Goal: Transaction & Acquisition: Obtain resource

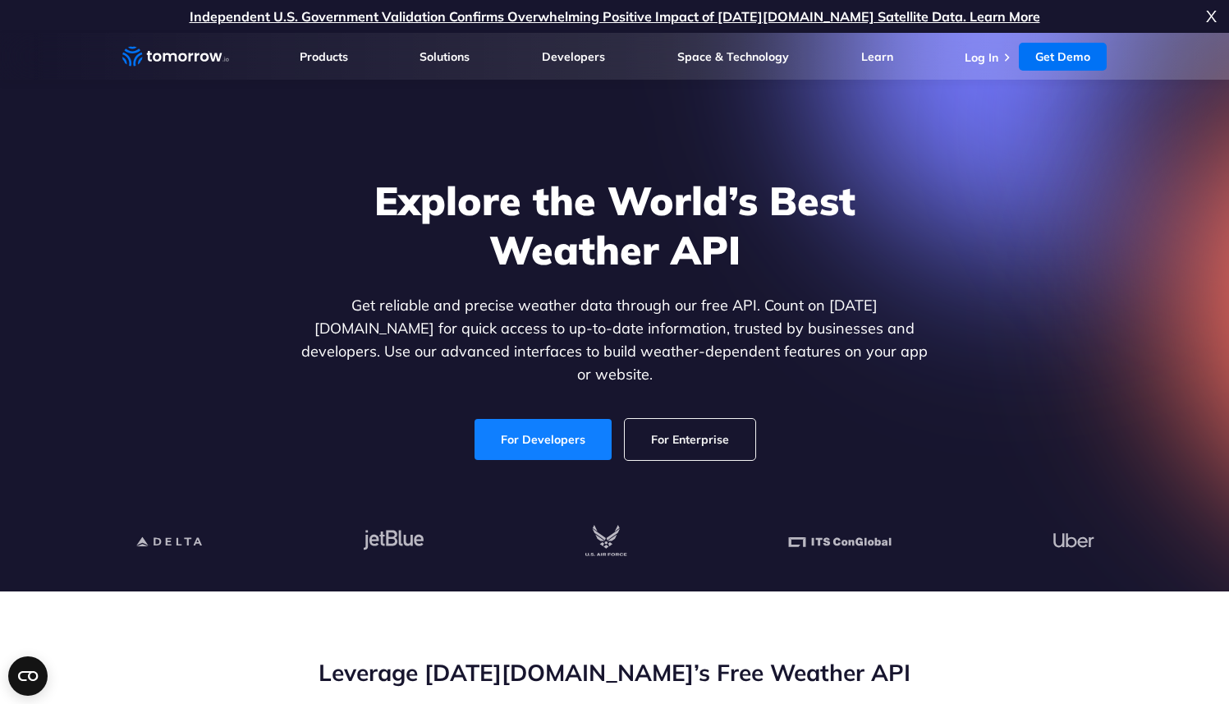
click at [528, 419] on link "For Developers" at bounding box center [543, 439] width 137 height 41
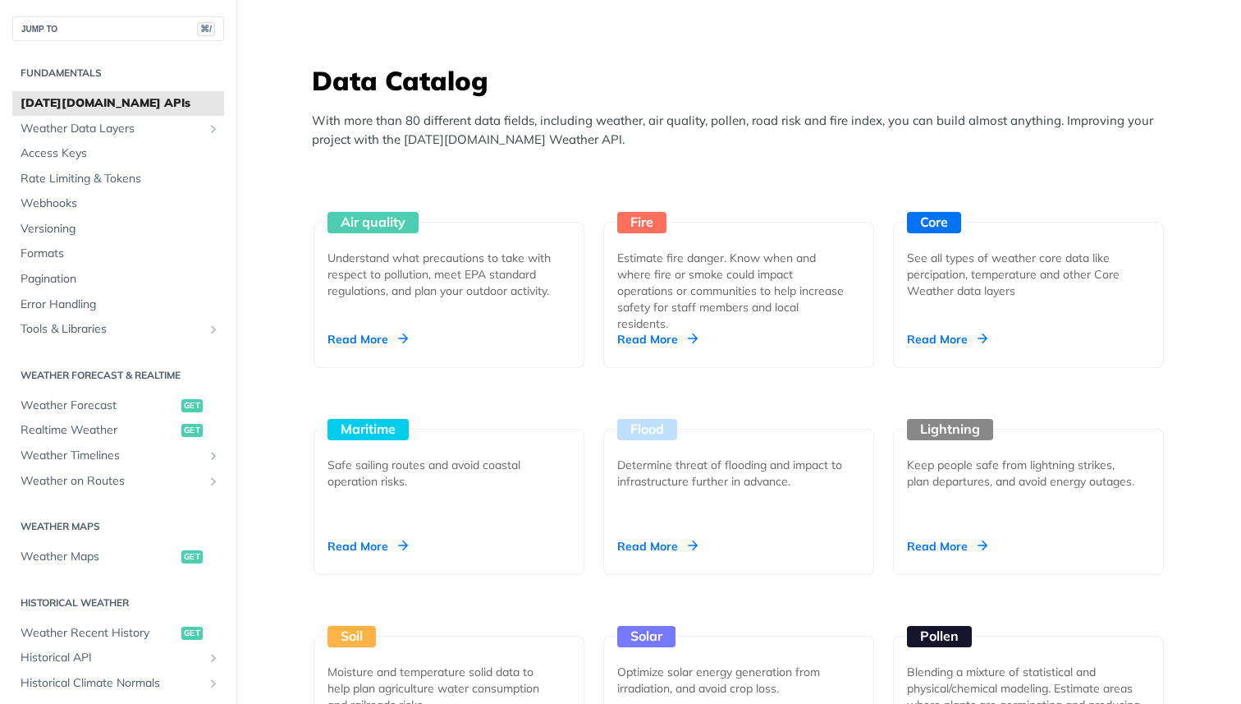
scroll to position [1426, 0]
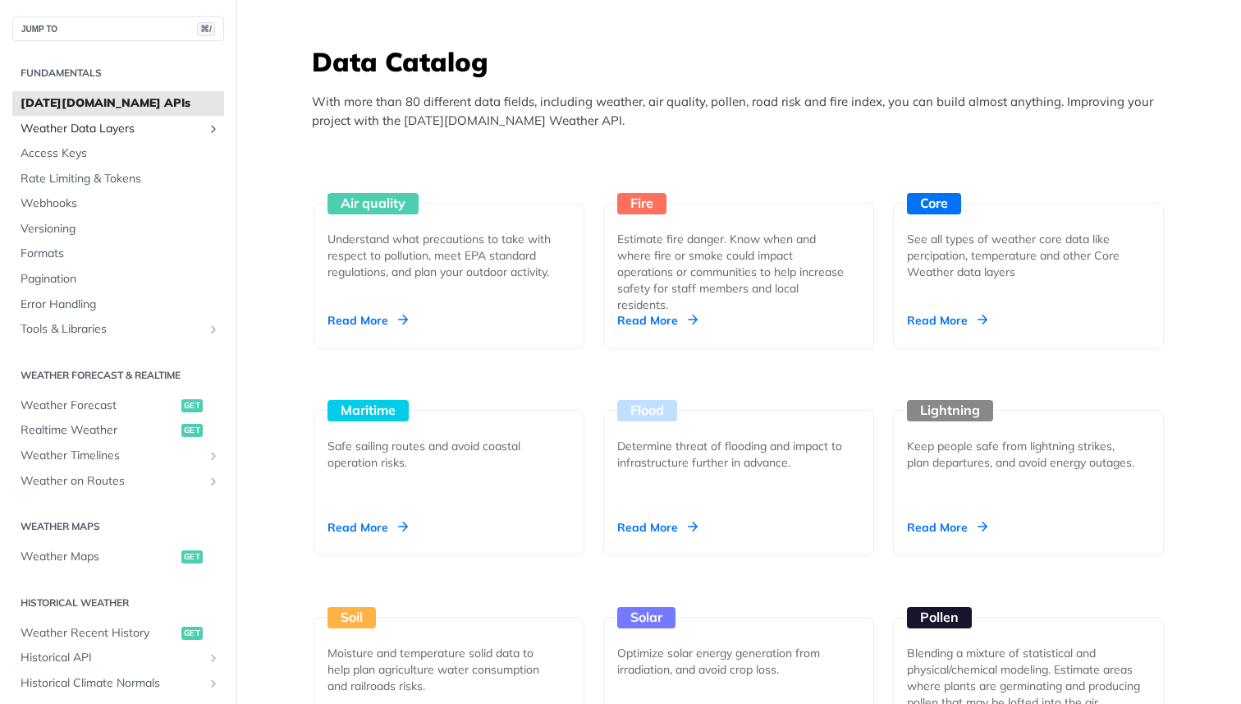
click at [103, 125] on span "Weather Data Layers" at bounding box center [112, 129] width 182 height 16
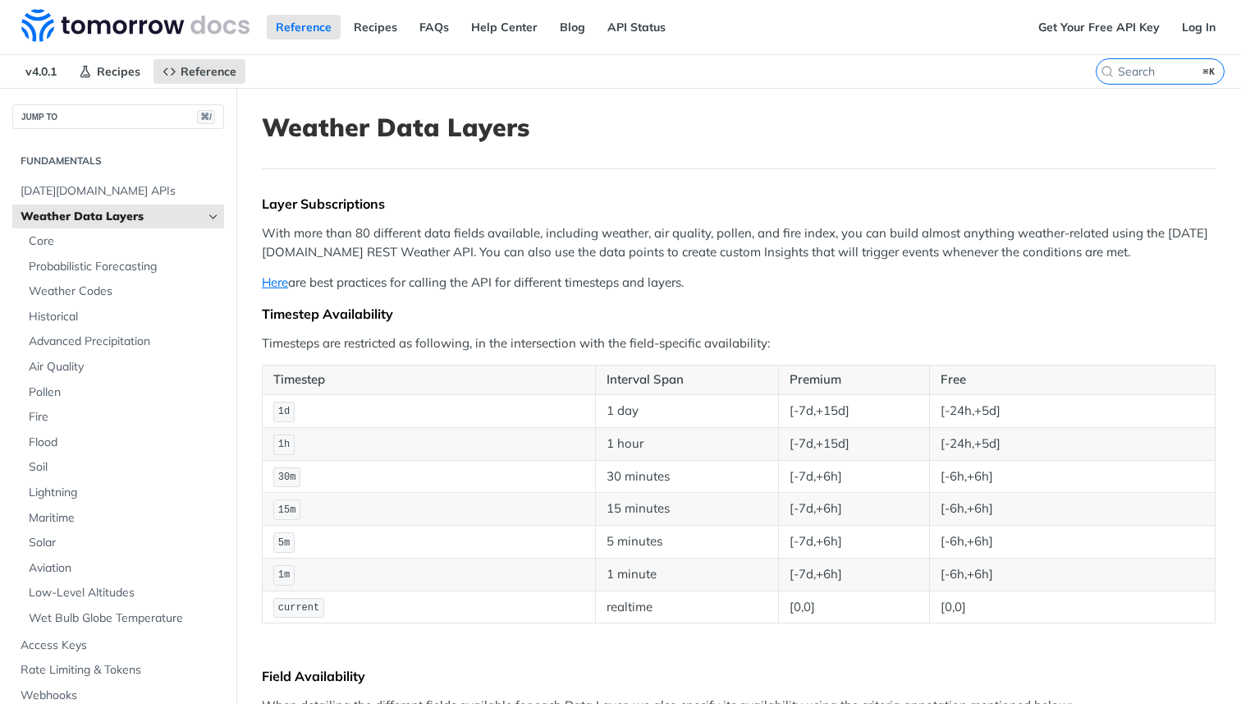
click at [88, 218] on span "Weather Data Layers" at bounding box center [112, 217] width 182 height 16
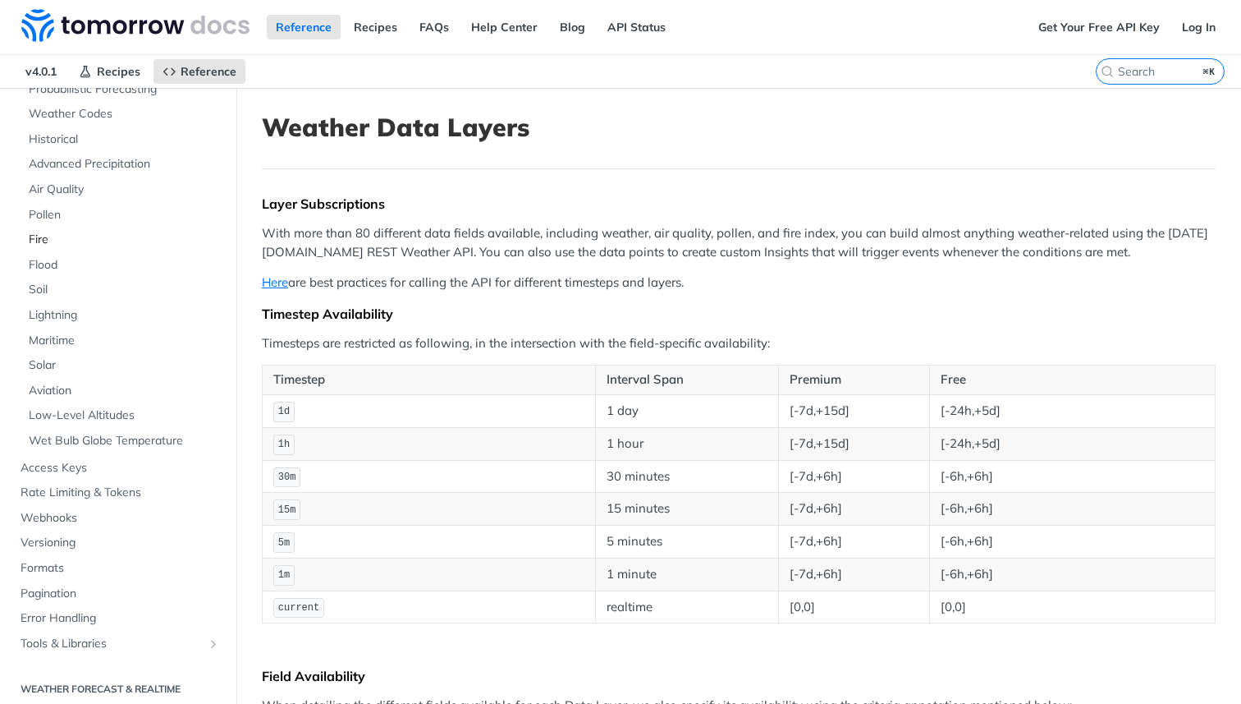
scroll to position [197, 0]
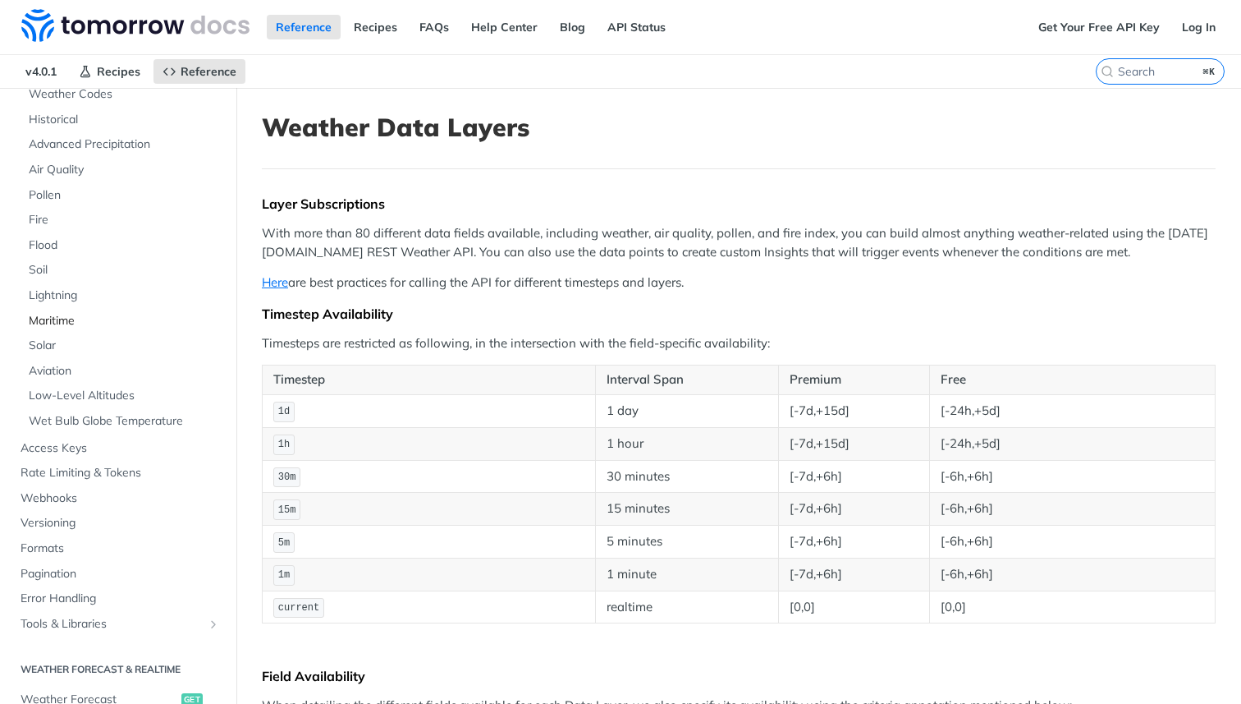
click at [53, 319] on span "Maritime" at bounding box center [124, 321] width 191 height 16
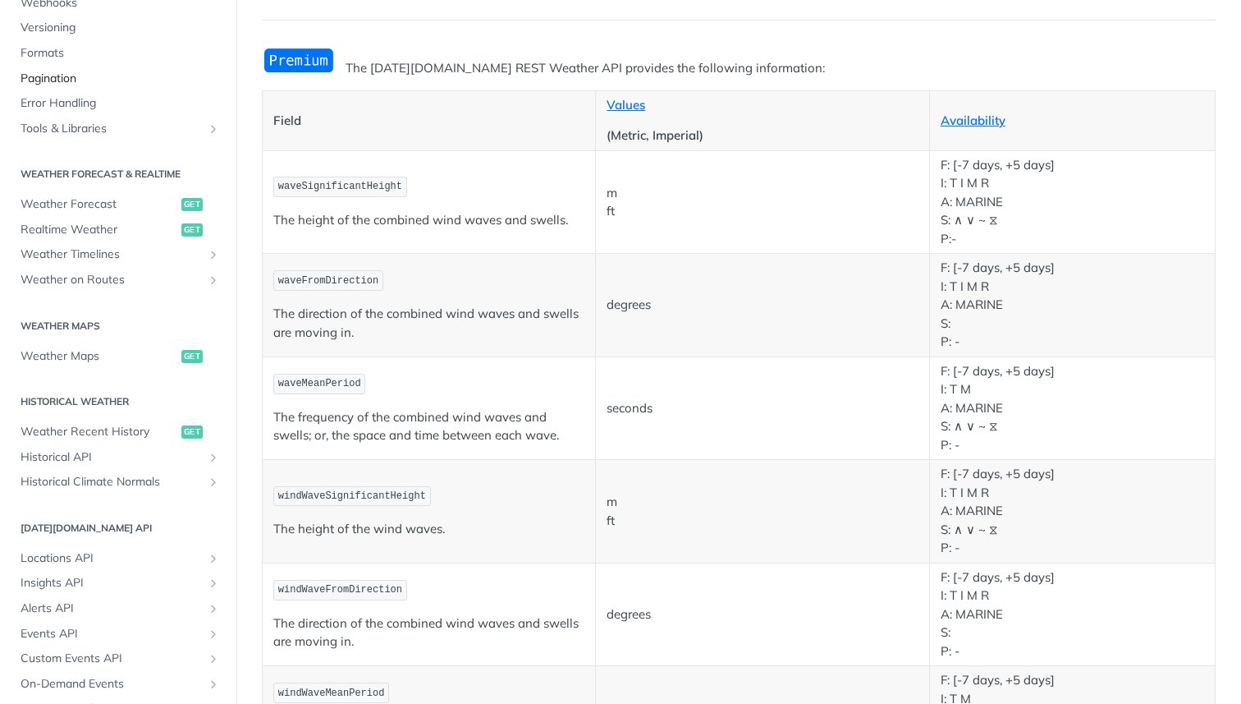
scroll to position [606, 0]
click at [76, 350] on span "Weather Maps" at bounding box center [99, 354] width 157 height 16
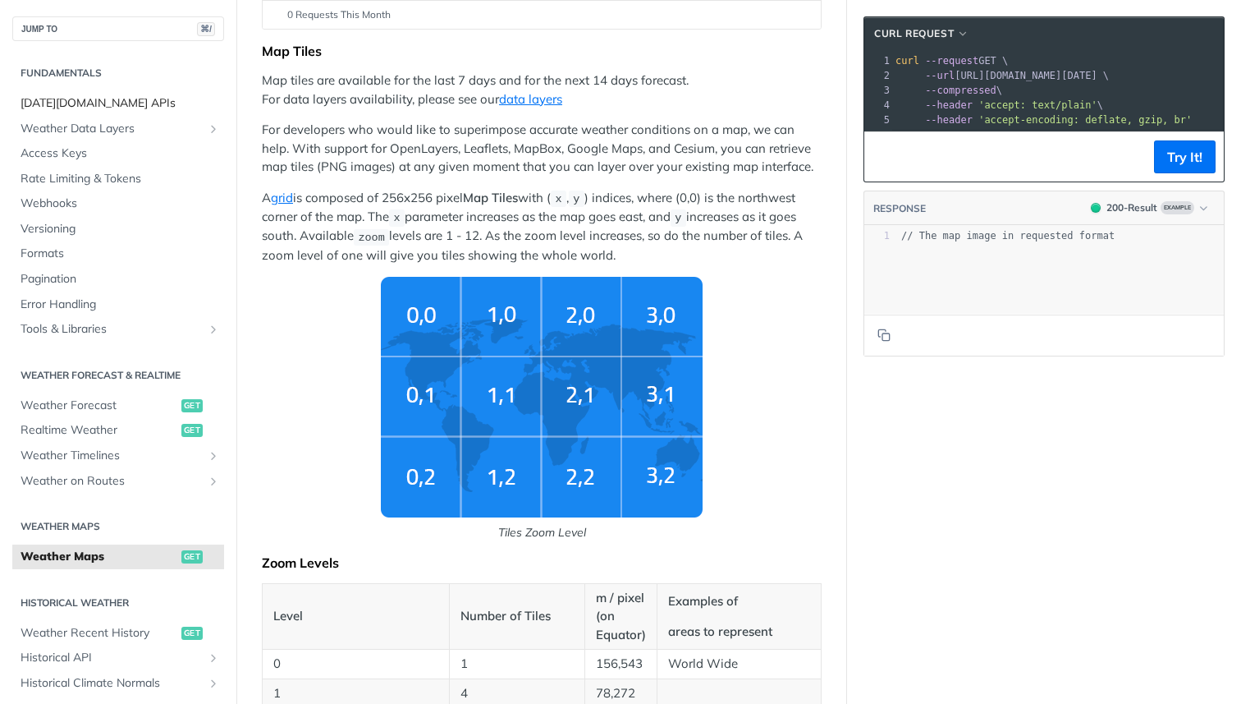
click at [86, 104] on span "Tomorrow.io APIs" at bounding box center [121, 103] width 200 height 16
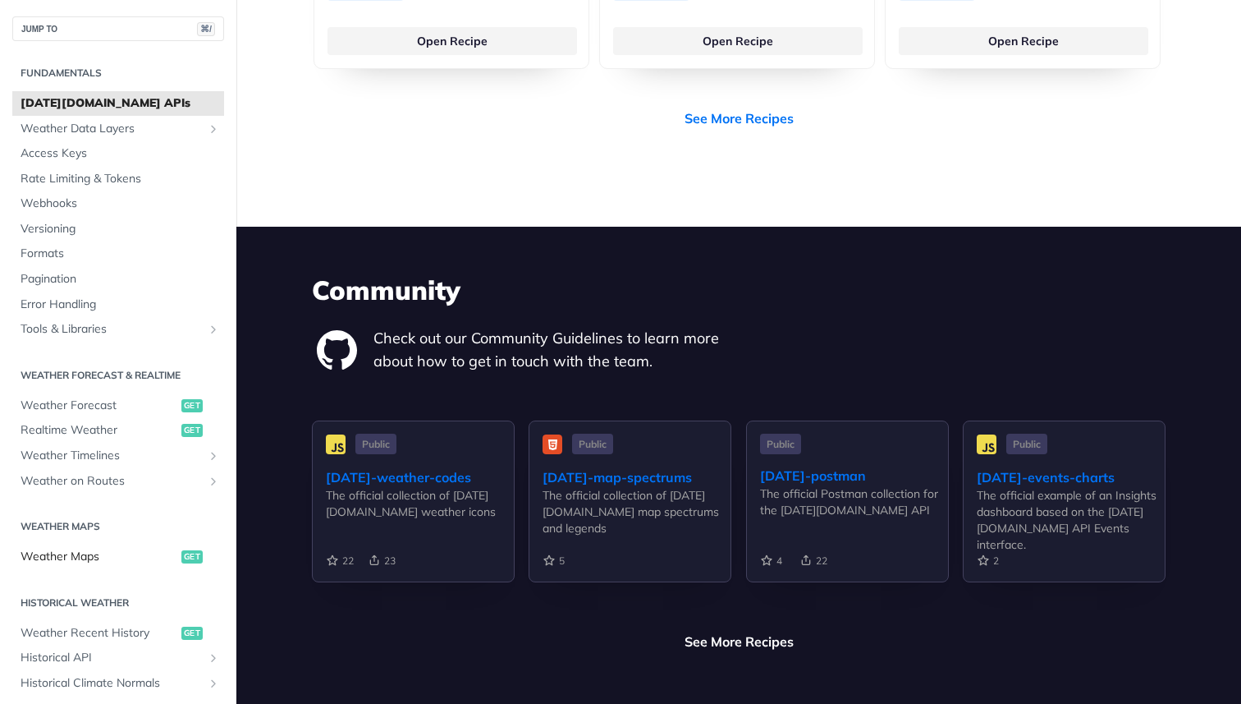
scroll to position [3627, 0]
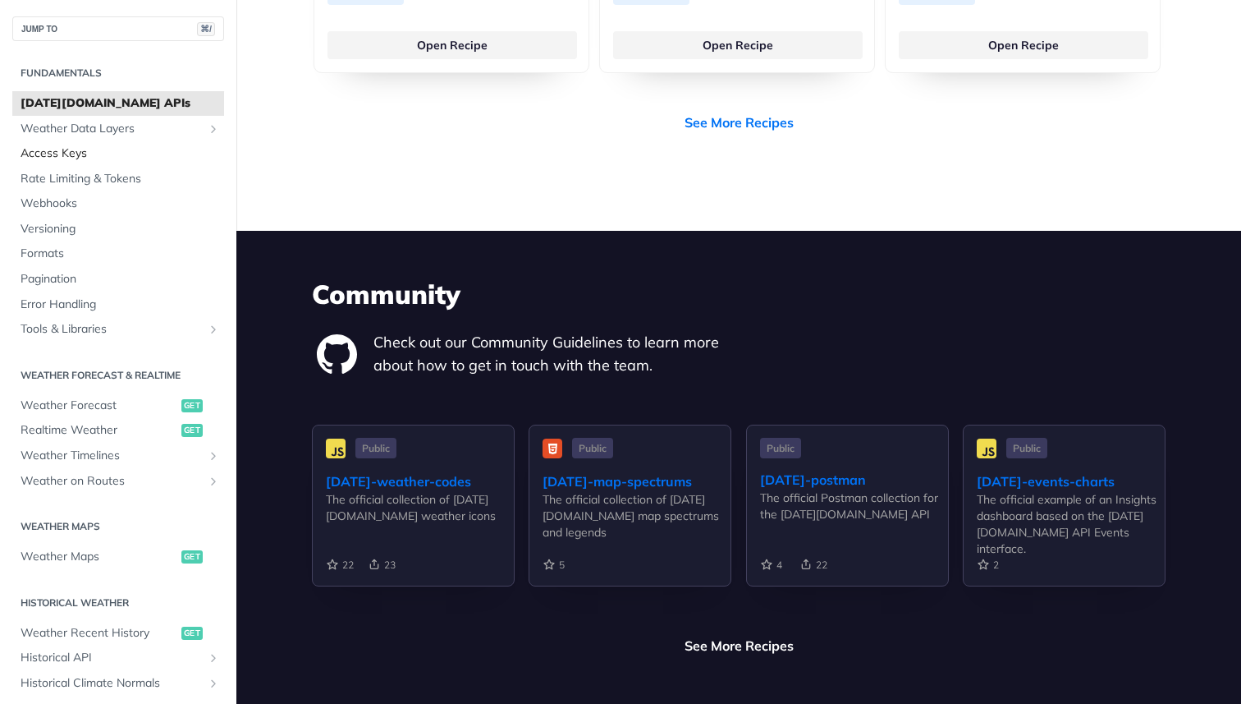
click at [76, 150] on span "Access Keys" at bounding box center [121, 153] width 200 height 16
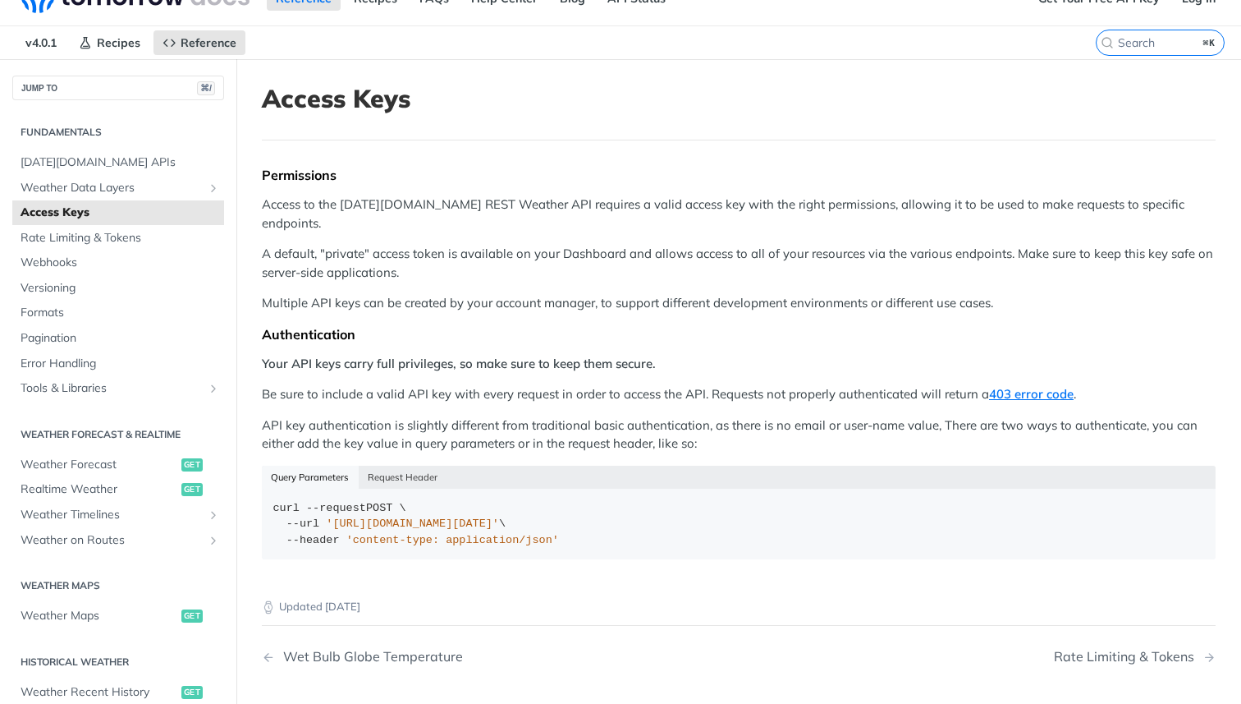
scroll to position [21, 0]
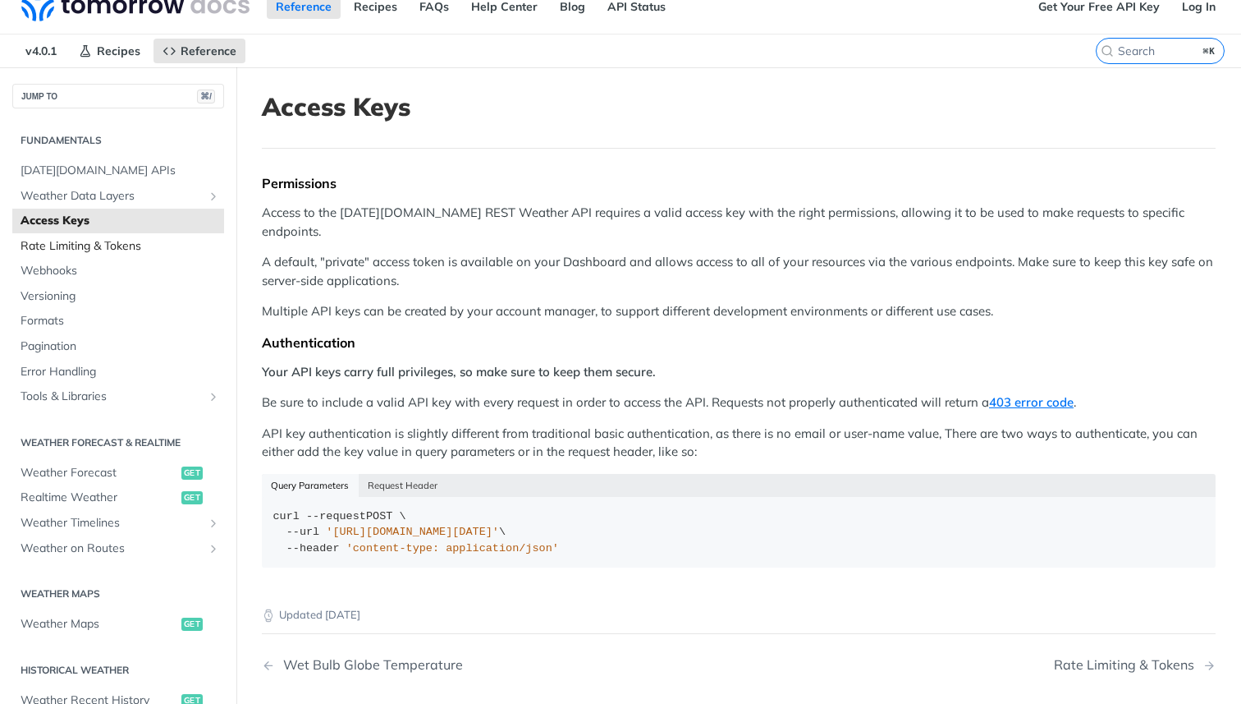
click at [122, 250] on span "Rate Limiting & Tokens" at bounding box center [121, 246] width 200 height 16
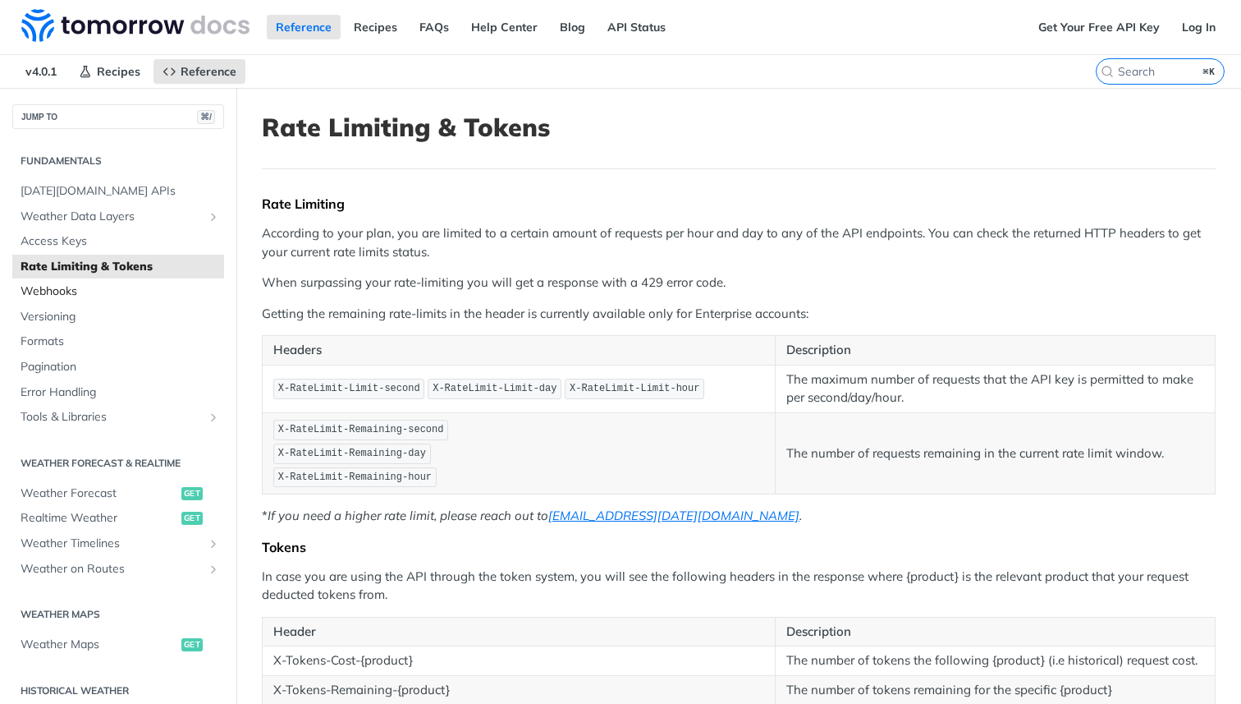
click at [36, 296] on span "Webhooks" at bounding box center [121, 291] width 200 height 16
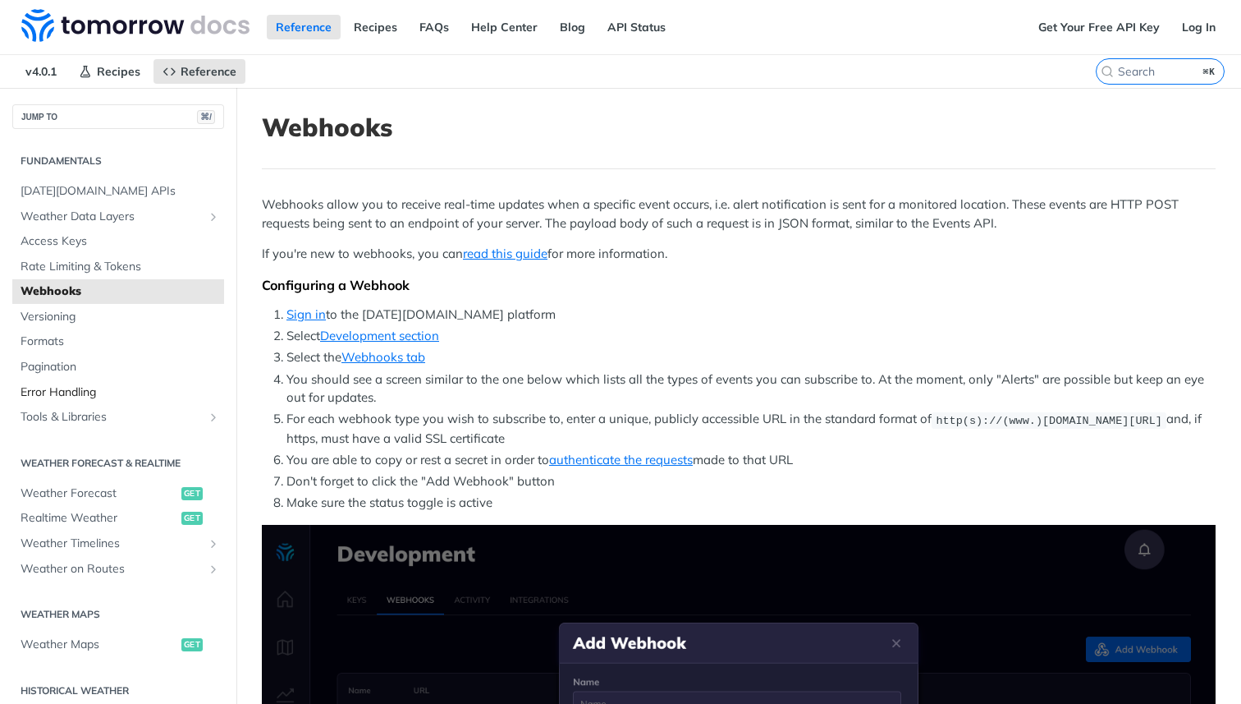
click at [67, 389] on span "Error Handling" at bounding box center [121, 392] width 200 height 16
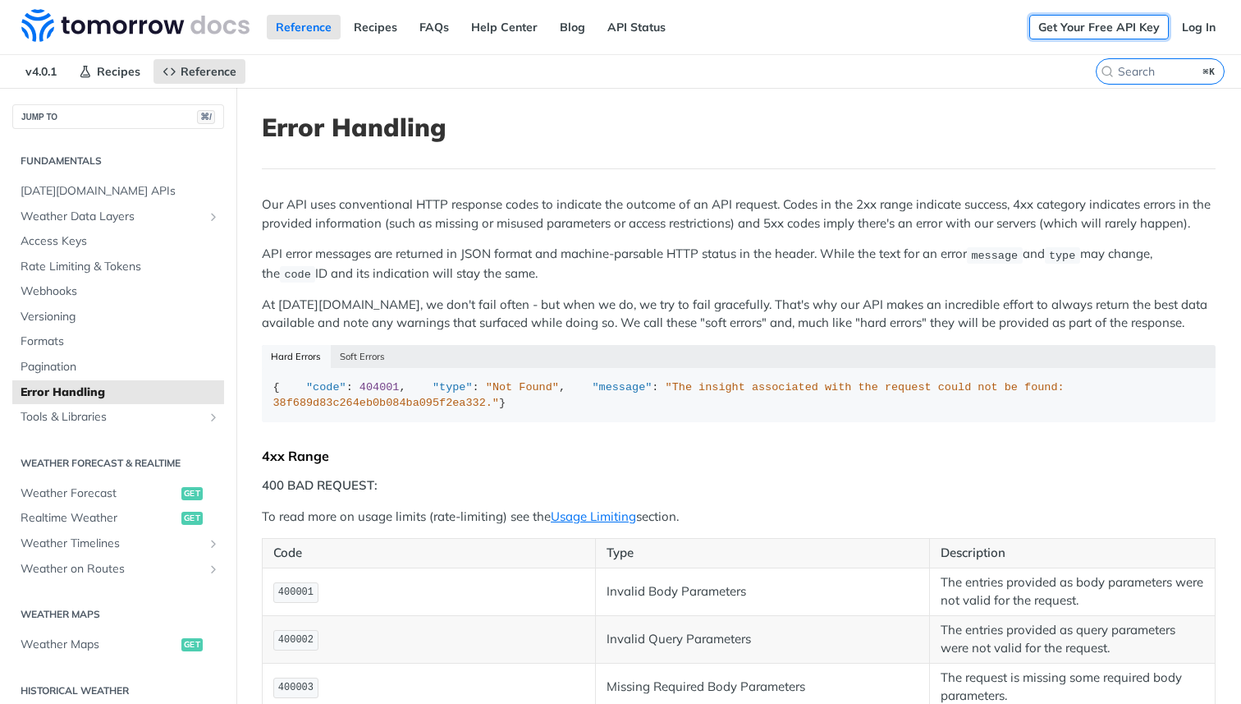
click at [1058, 25] on link "Get Your Free API Key" at bounding box center [1100, 27] width 140 height 25
click at [1099, 17] on link "Get Your Free API Key" at bounding box center [1100, 27] width 140 height 25
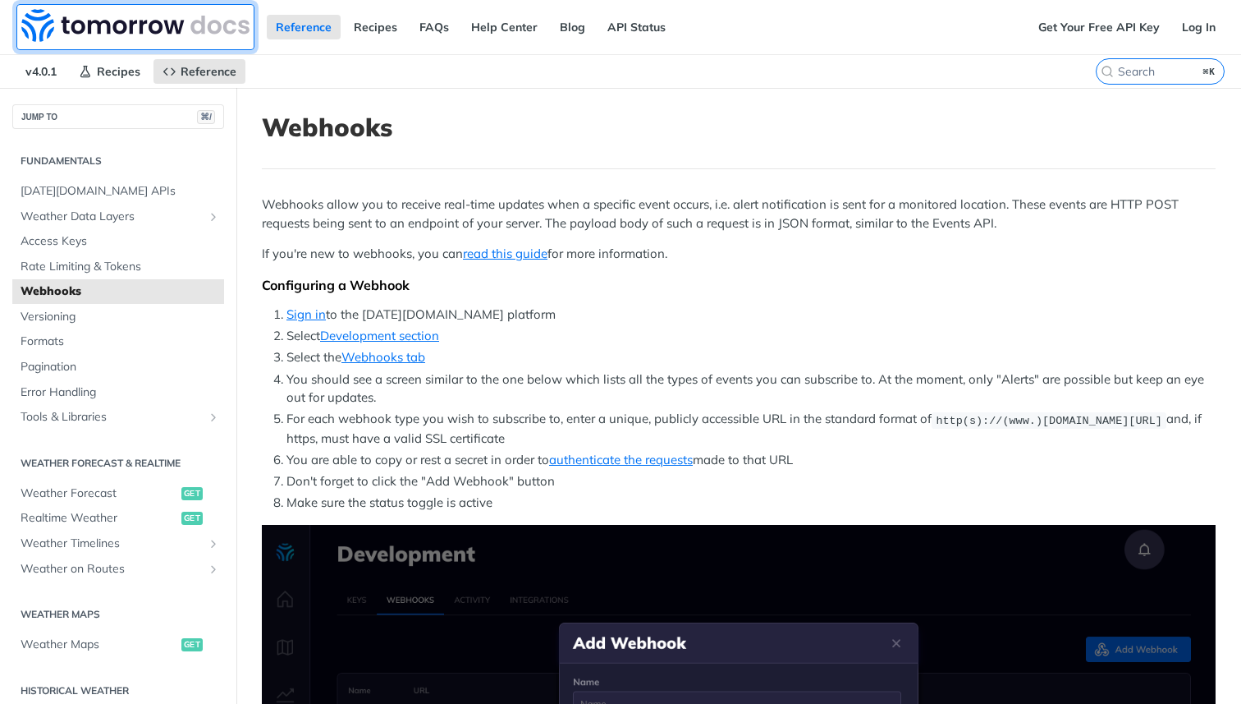
click at [121, 34] on img at bounding box center [135, 25] width 228 height 33
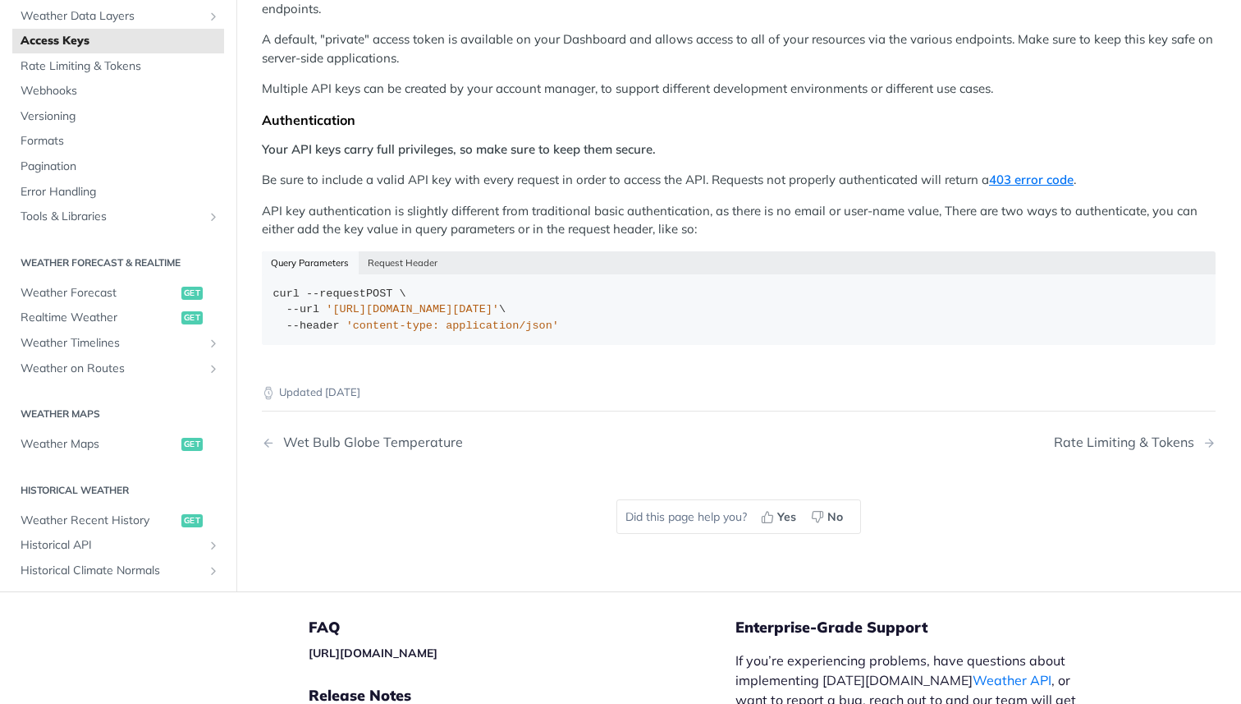
scroll to position [408, 0]
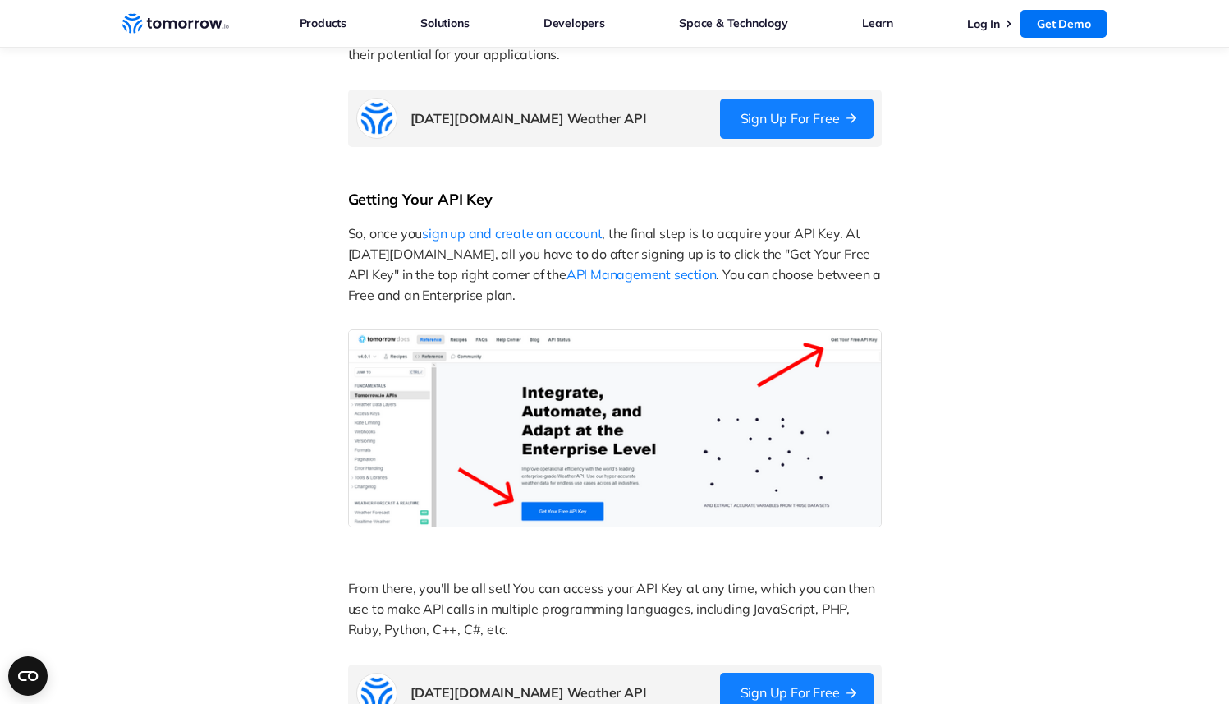
scroll to position [942, 0]
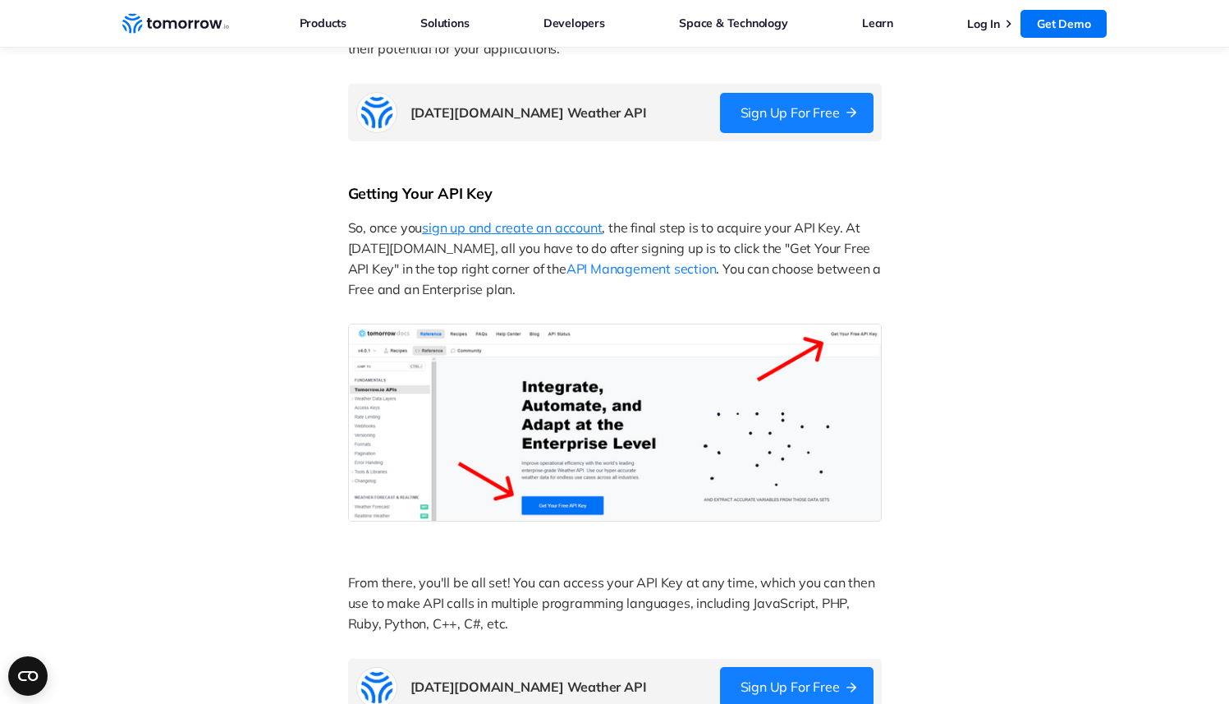
click at [562, 227] on span "sign up and create an account" at bounding box center [512, 227] width 180 height 16
